Goal: Task Accomplishment & Management: Use online tool/utility

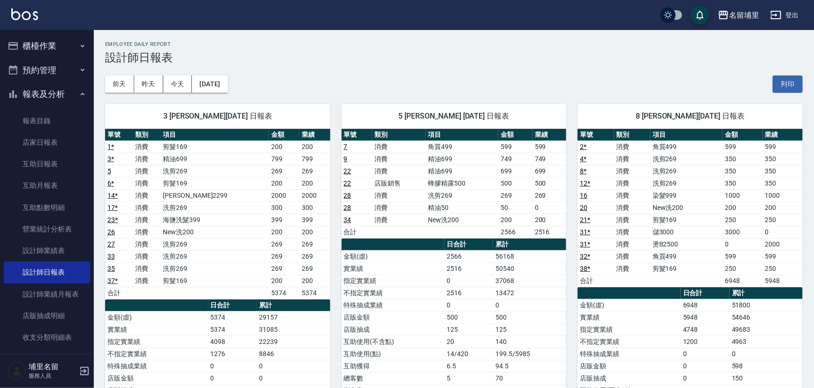
drag, startPoint x: 59, startPoint y: 41, endPoint x: 70, endPoint y: 61, distance: 23.1
click at [59, 41] on button "櫃檯作業" at bounding box center [47, 46] width 86 height 24
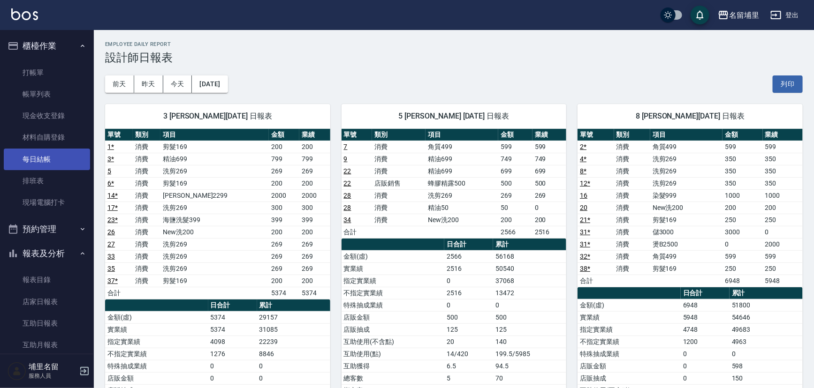
click at [57, 155] on link "每日結帳" at bounding box center [47, 160] width 86 height 22
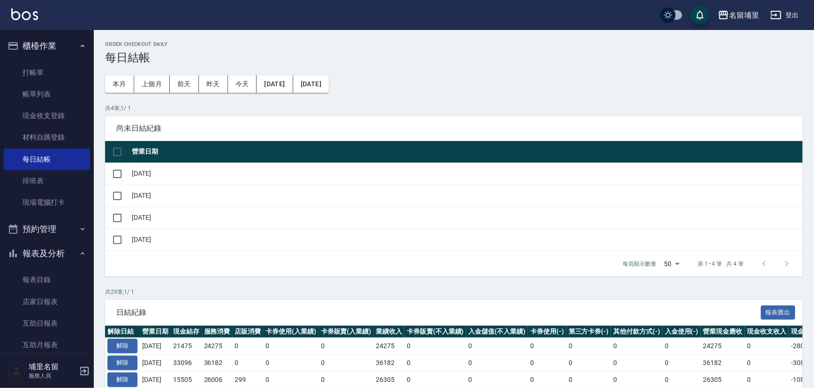
click at [121, 155] on input "checkbox" at bounding box center [117, 152] width 20 height 20
checkbox input "true"
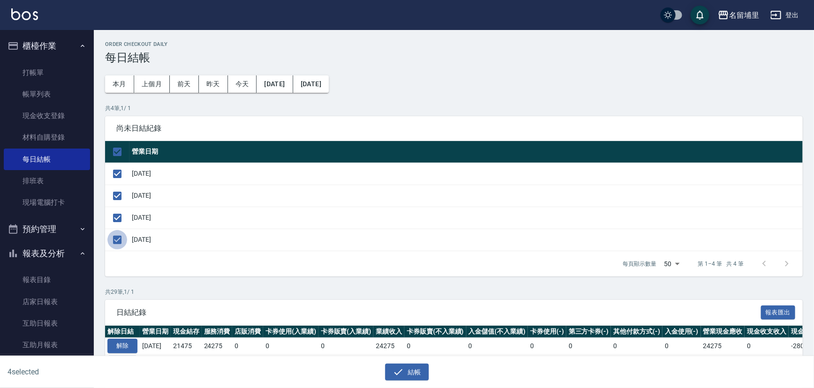
drag, startPoint x: 114, startPoint y: 234, endPoint x: 123, endPoint y: 237, distance: 9.9
click at [115, 234] on input "checkbox" at bounding box center [117, 240] width 20 height 20
checkbox input "false"
click at [422, 377] on button "結帳" at bounding box center [407, 372] width 44 height 17
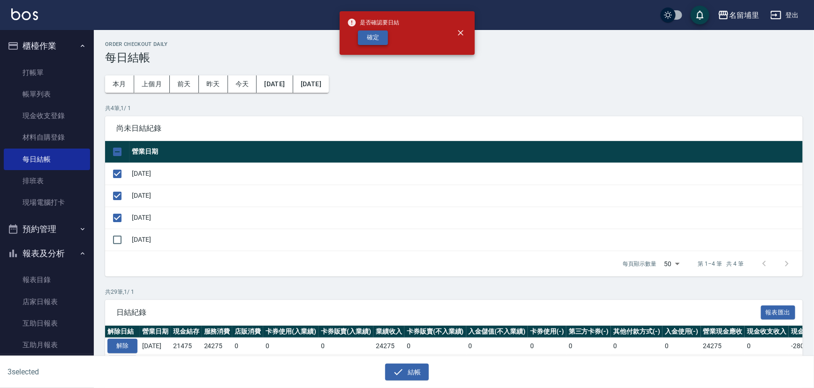
click at [382, 41] on button "確定" at bounding box center [373, 37] width 30 height 15
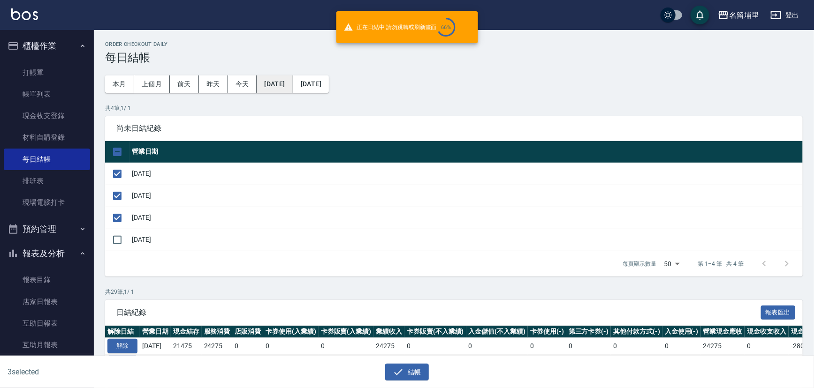
checkbox input "false"
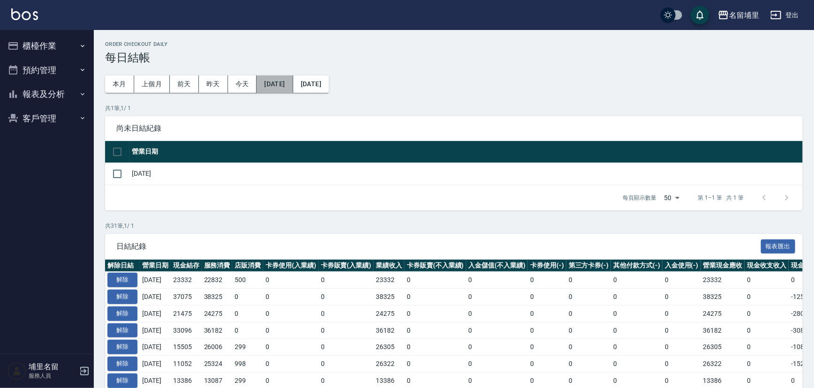
click at [293, 85] on button "[DATE]" at bounding box center [275, 84] width 36 height 17
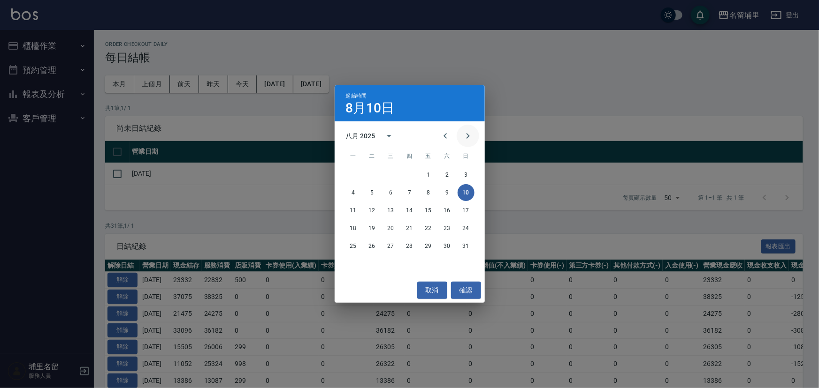
click at [463, 138] on icon "Next month" at bounding box center [467, 135] width 11 height 11
click at [353, 196] on button "8" at bounding box center [353, 192] width 17 height 17
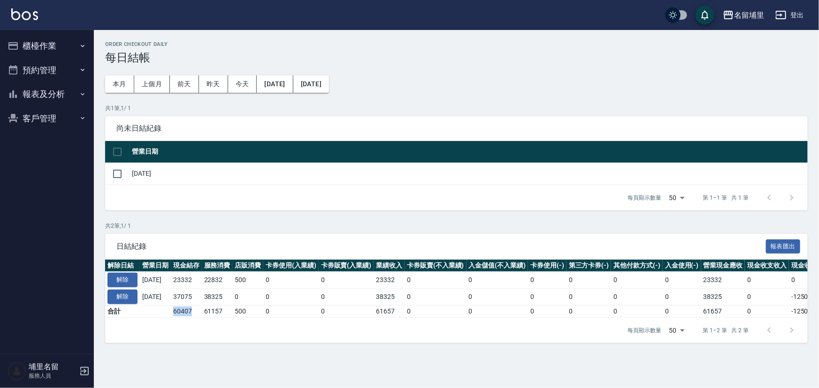
drag, startPoint x: 206, startPoint y: 311, endPoint x: 177, endPoint y: 311, distance: 29.1
click at [177, 311] on tr "合計 60407 61157 500 0 0 61657 0 0 0 0 0 0 61657 0 -1250 0" at bounding box center [528, 311] width 847 height 12
click at [171, 311] on td at bounding box center [155, 311] width 31 height 12
click at [227, 202] on div "每頁顯示數量 50 50 第 1–1 筆 共 1 筆" at bounding box center [456, 197] width 702 height 25
